Goal: Information Seeking & Learning: Learn about a topic

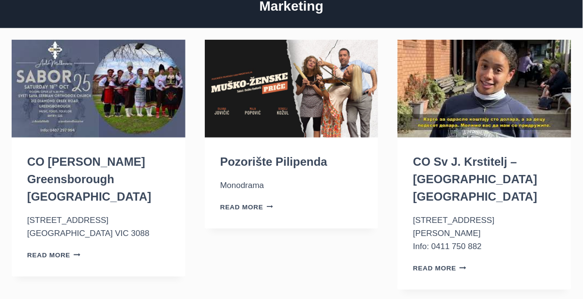
scroll to position [86, 0]
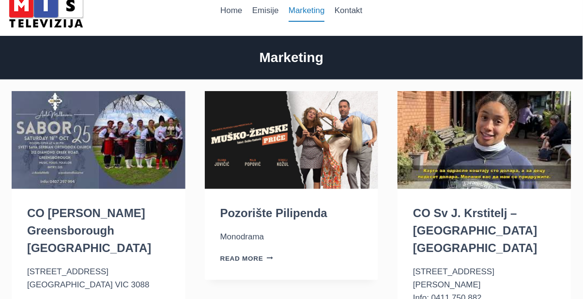
scroll to position [40, 0]
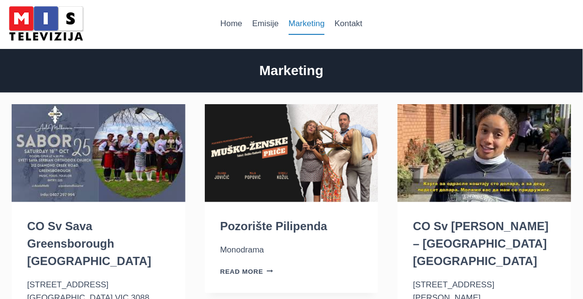
scroll to position [21, 0]
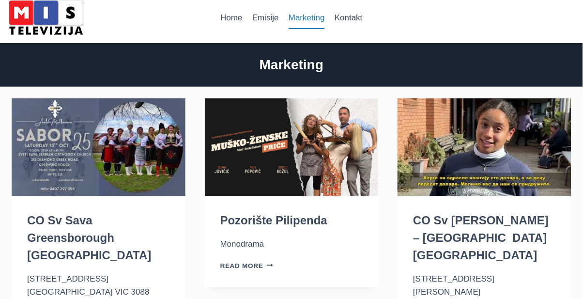
scroll to position [42, 0]
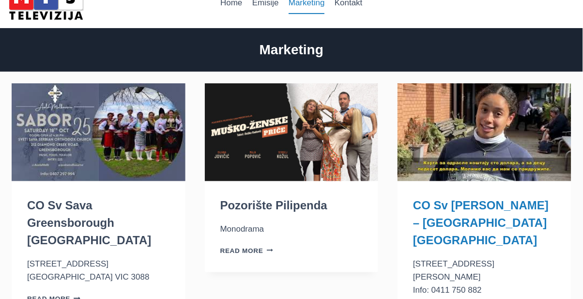
click at [482, 208] on link "CO Sv [PERSON_NAME] – [GEOGRAPHIC_DATA] [GEOGRAPHIC_DATA]" at bounding box center [481, 223] width 136 height 48
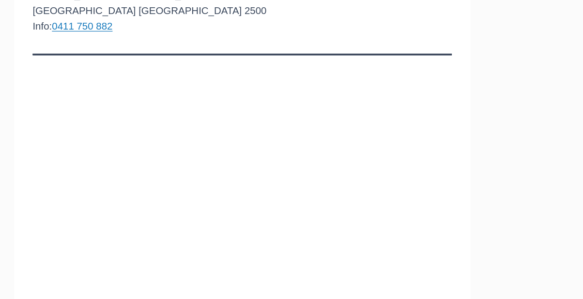
scroll to position [178, 0]
